Goal: Task Accomplishment & Management: Use online tool/utility

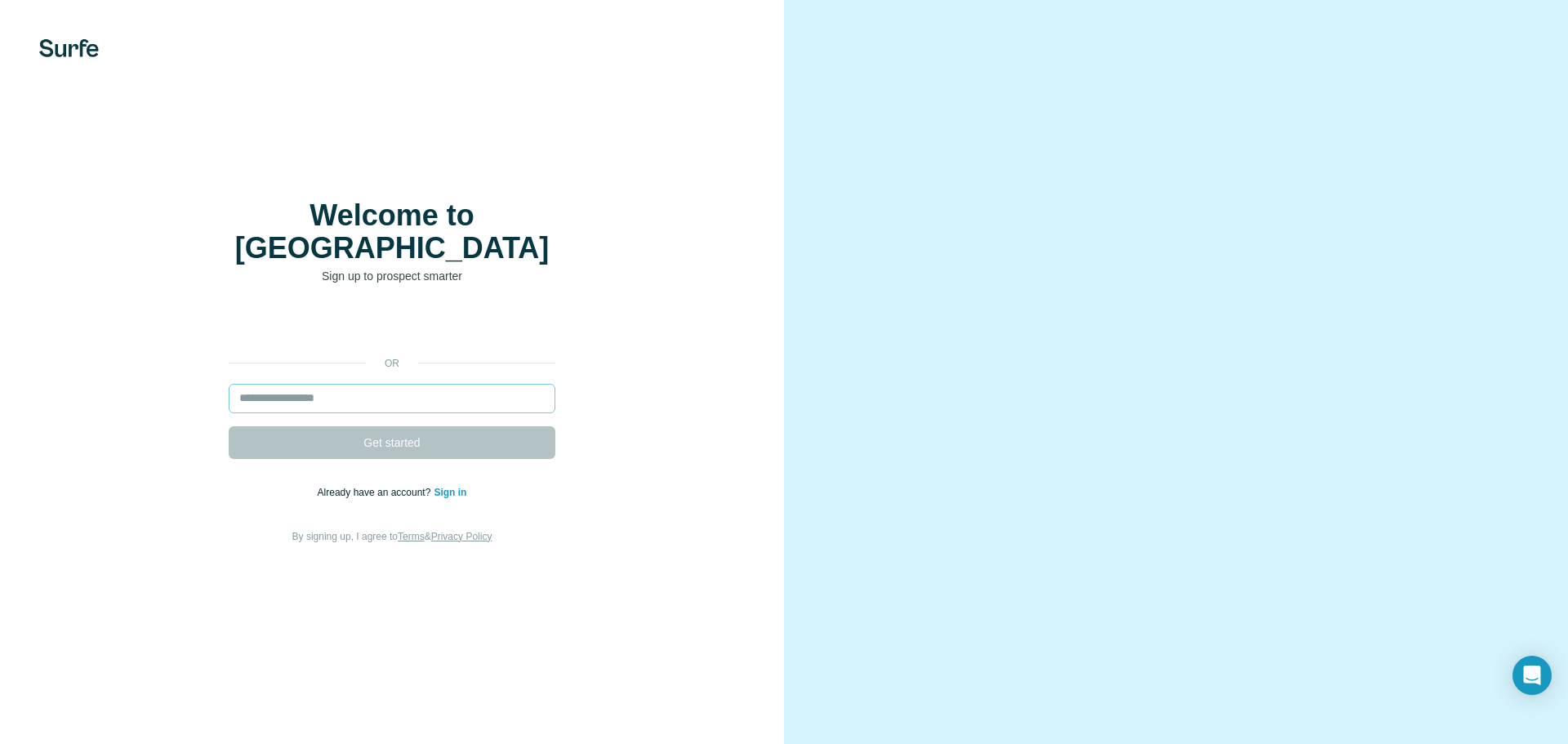
click at [407, 384] on input "email" at bounding box center [392, 399] width 327 height 29
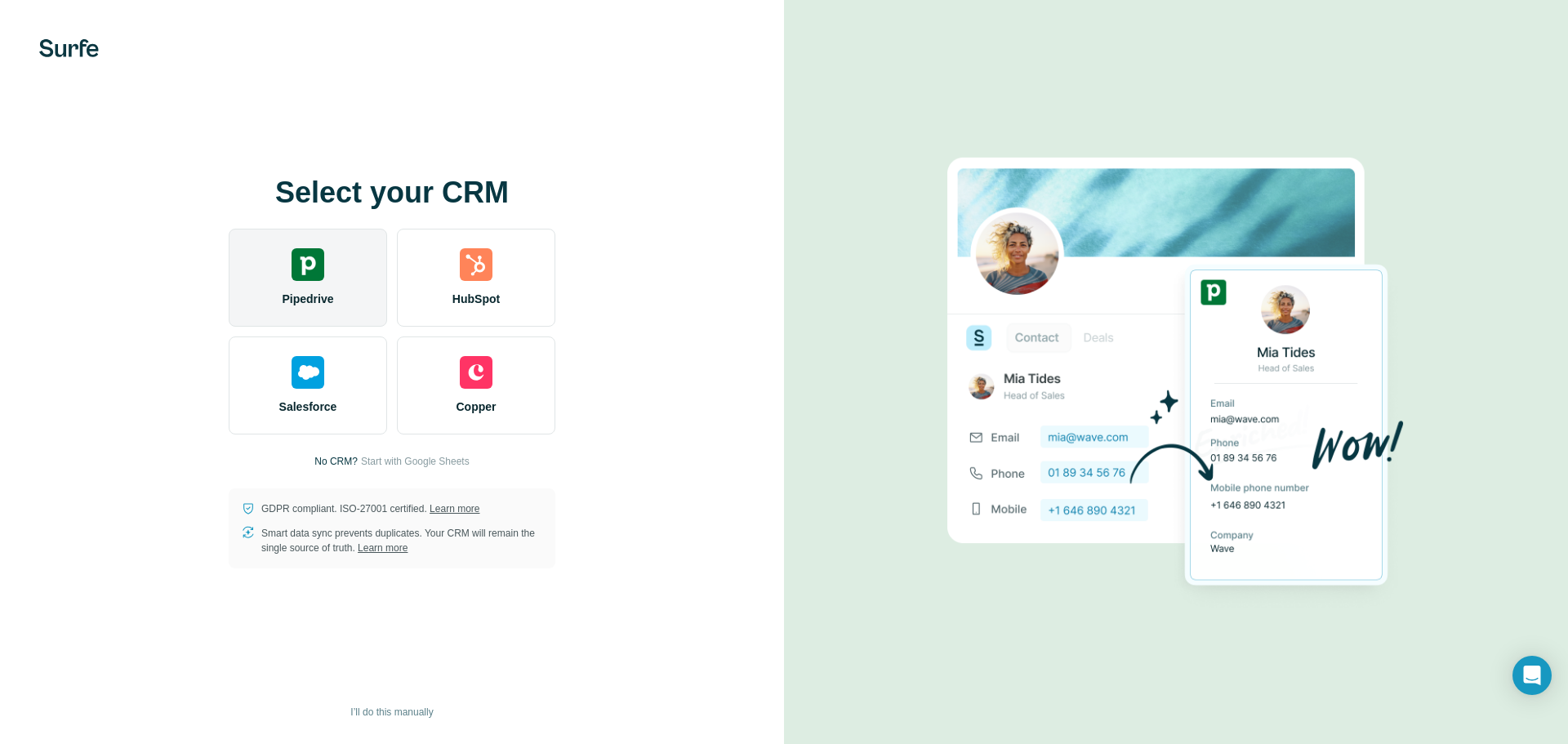
click at [296, 269] on img at bounding box center [308, 264] width 33 height 33
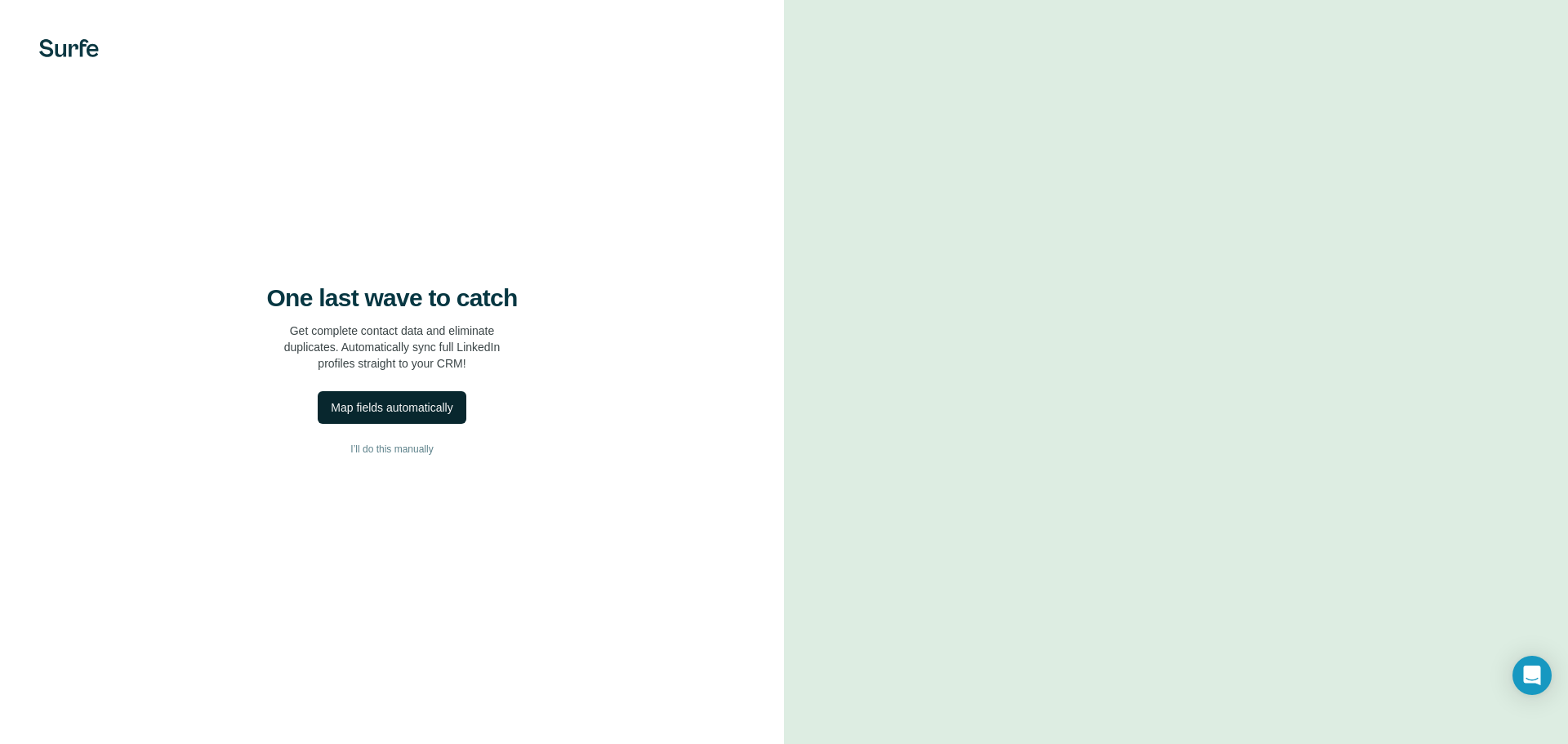
click at [396, 402] on div "Map fields automatically" at bounding box center [392, 408] width 121 height 16
drag, startPoint x: 277, startPoint y: 700, endPoint x: 301, endPoint y: 671, distance: 37.6
click at [291, 689] on button "Dismiss" at bounding box center [268, 704] width 63 height 29
click at [382, 409] on div "Map fields automatically" at bounding box center [392, 408] width 121 height 16
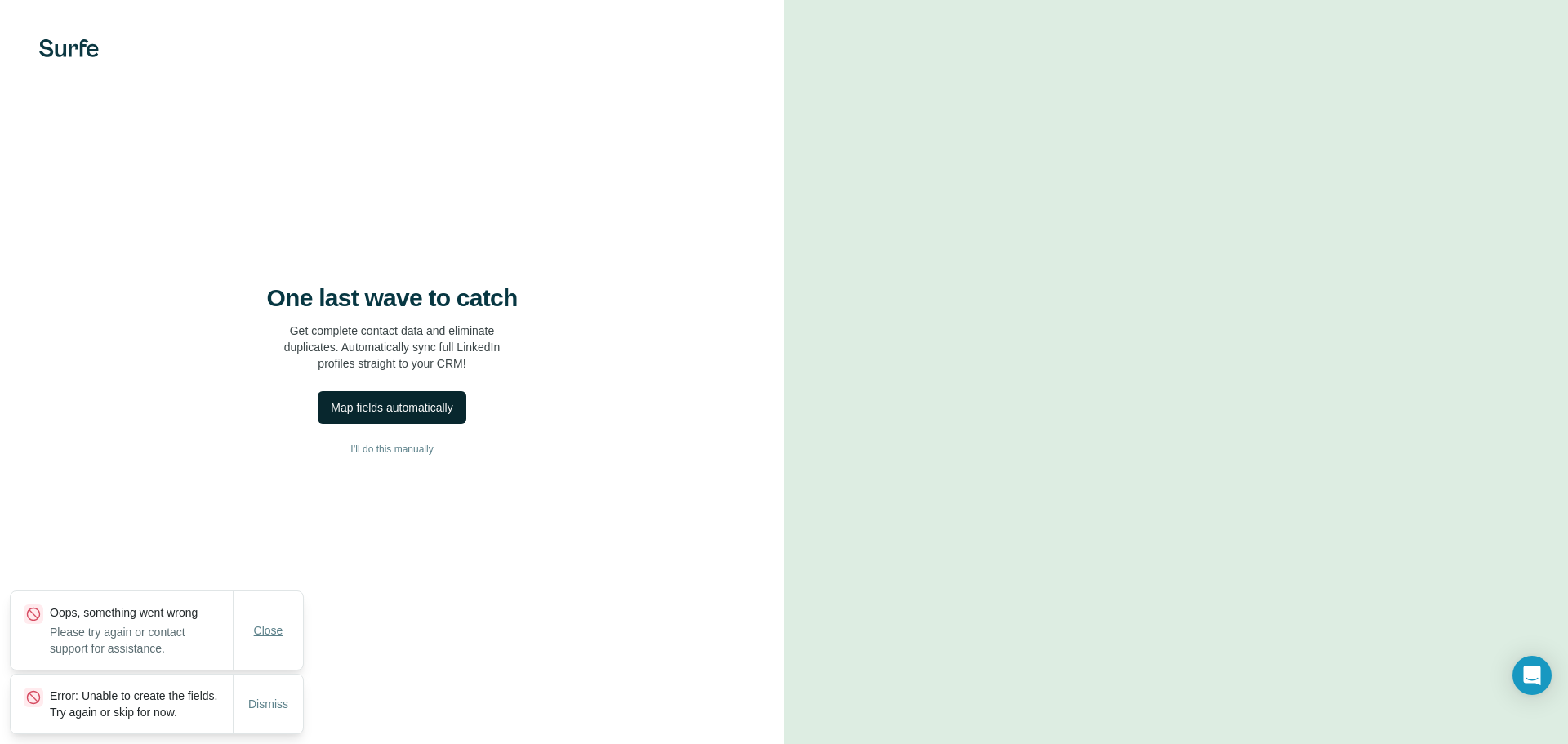
click at [260, 623] on span "Close" at bounding box center [269, 630] width 29 height 16
drag, startPoint x: 264, startPoint y: 687, endPoint x: 316, endPoint y: 638, distance: 71.4
click at [303, 674] on div "Error: Unable to create the fields. Try again or skip for now. Dismiss" at bounding box center [156, 704] width 294 height 61
click at [399, 446] on span "I’ll do this manually" at bounding box center [391, 449] width 82 height 15
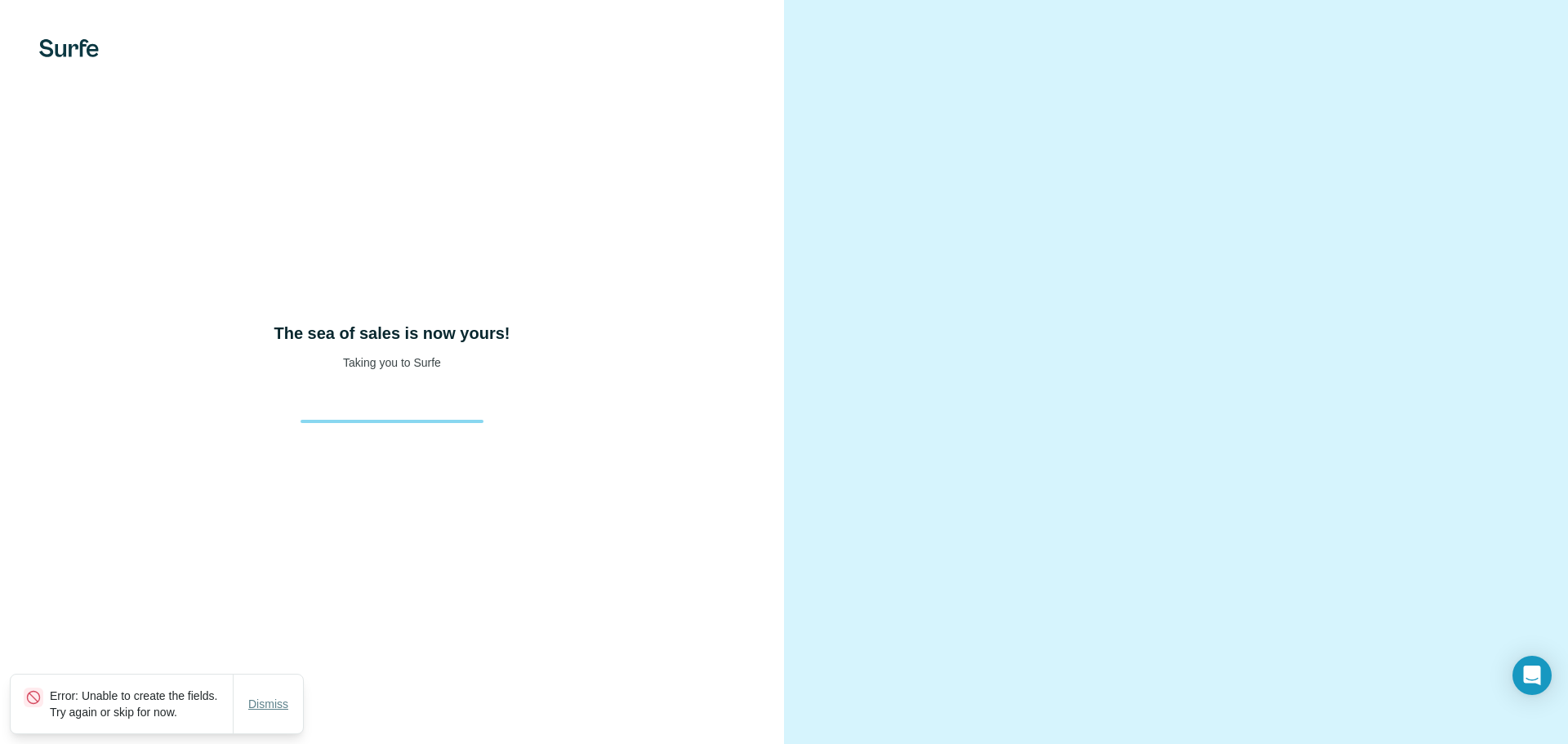
click at [276, 696] on span "Dismiss" at bounding box center [268, 704] width 40 height 16
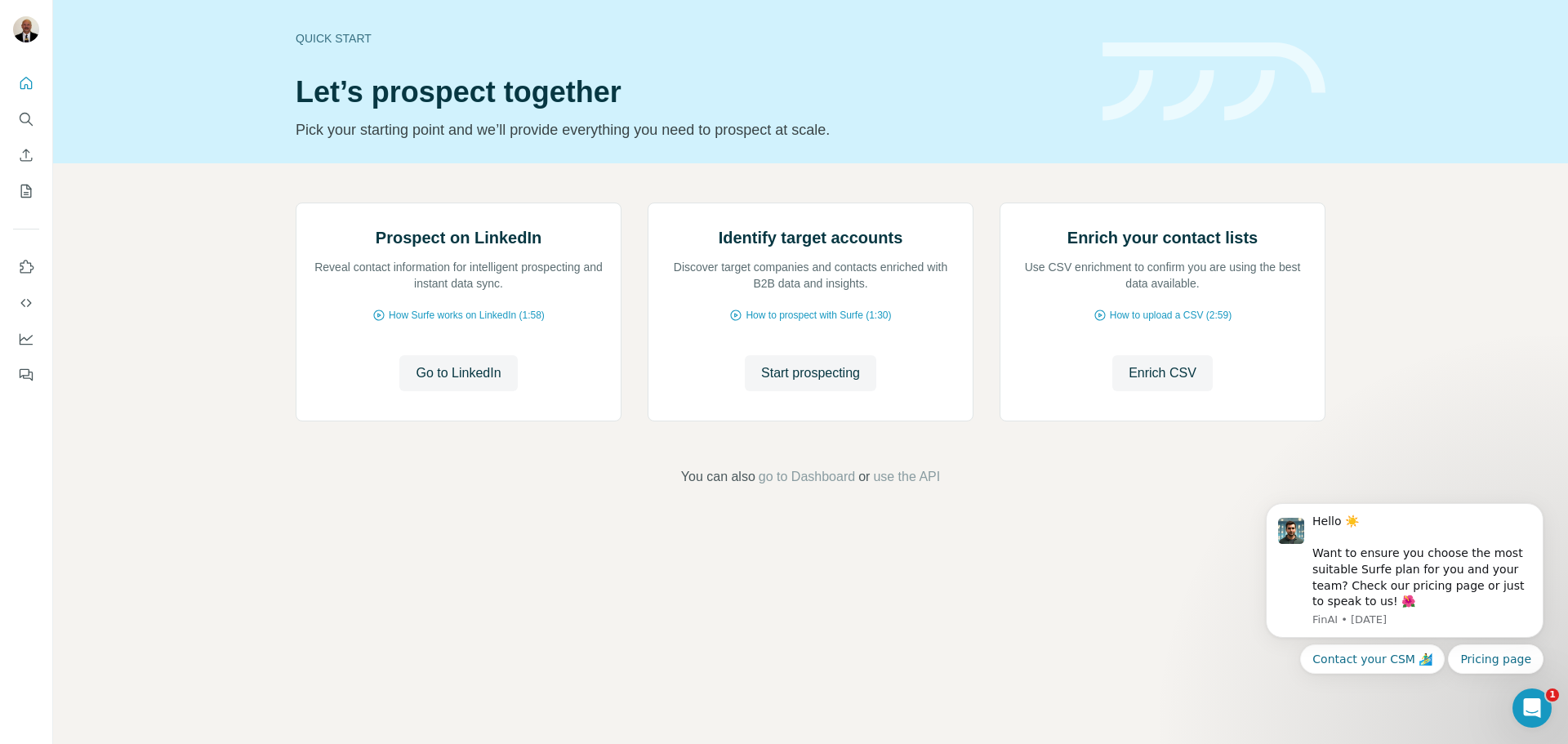
click at [1533, 703] on icon "Open Intercom Messenger" at bounding box center [1532, 708] width 27 height 27
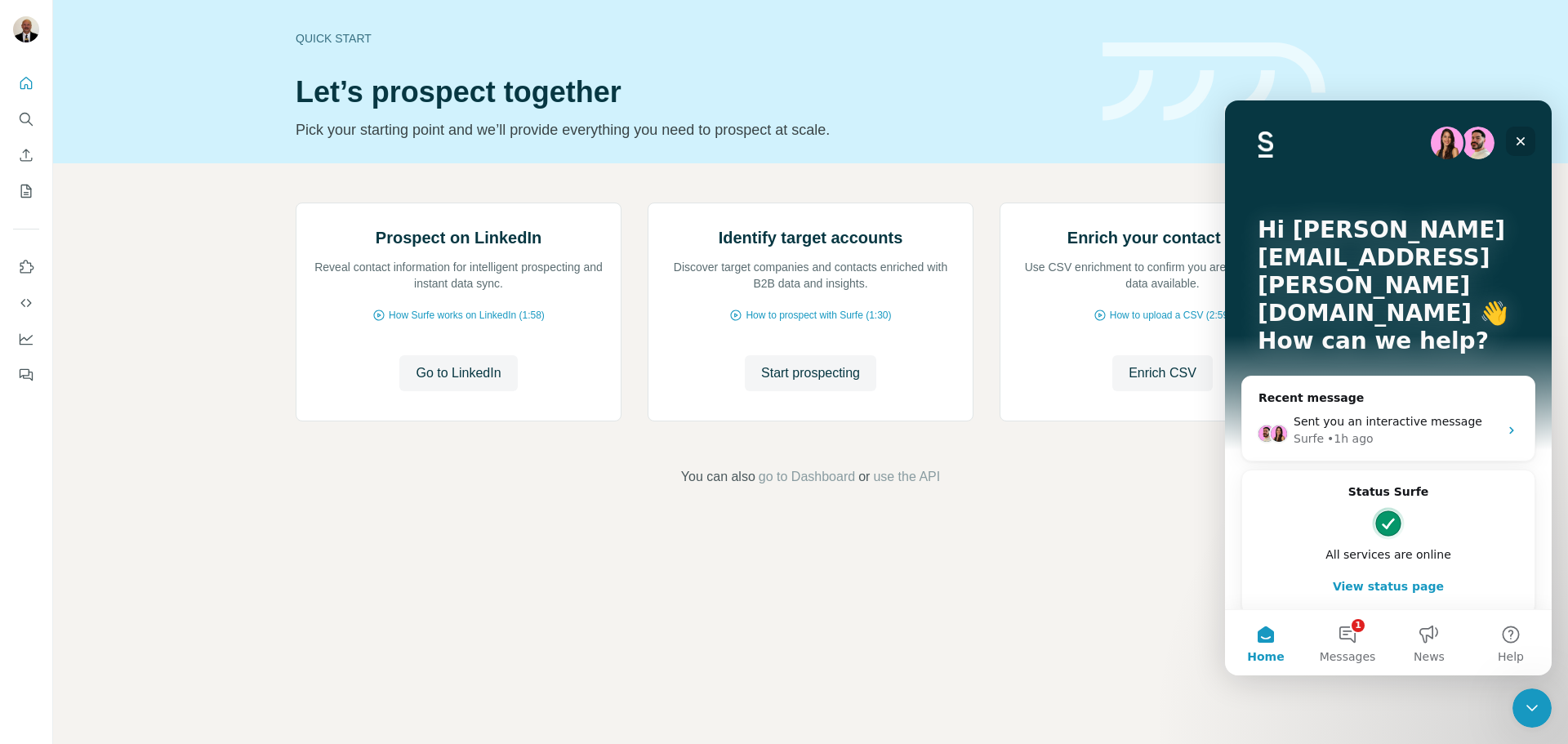
click at [1519, 138] on icon "Close" at bounding box center [1519, 140] width 13 height 13
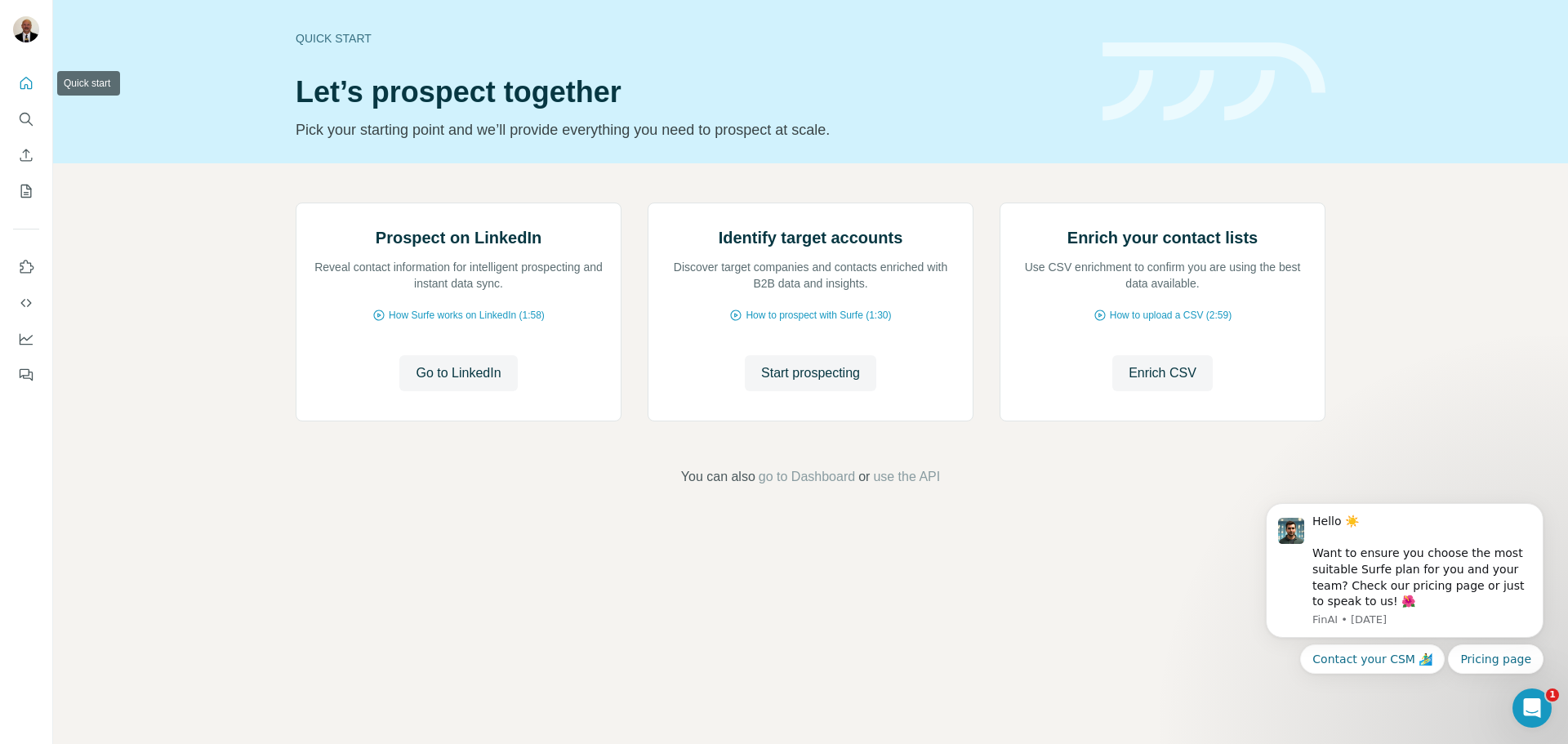
click at [32, 82] on icon "Quick start" at bounding box center [27, 83] width 12 height 12
click at [32, 79] on icon "Quick start" at bounding box center [26, 83] width 16 height 16
click at [456, 383] on span "Go to LinkedIn" at bounding box center [458, 373] width 85 height 20
